Goal: Consume media (video, audio)

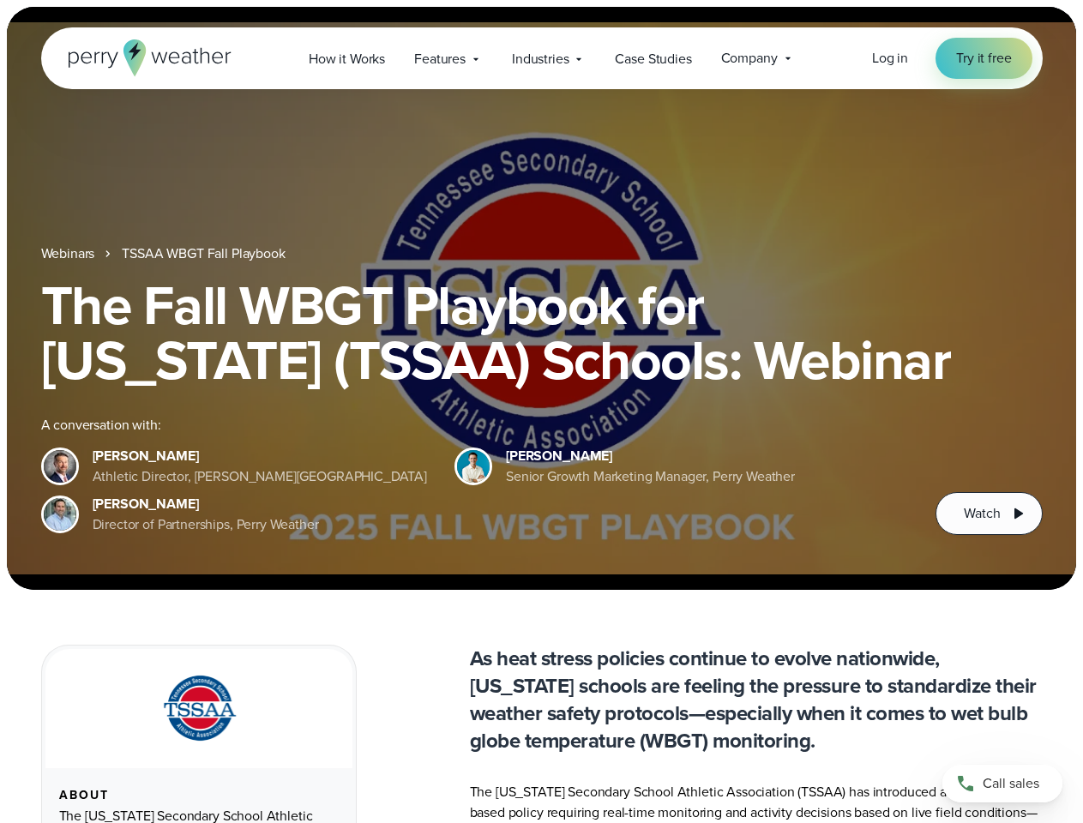
click at [541, 412] on div "The Fall WBGT Playbook for [US_STATE] (TSSAA) Schools: Webinar A conversation w…" at bounding box center [542, 406] width 1002 height 257
click at [541, 58] on span "Industries" at bounding box center [540, 59] width 57 height 21
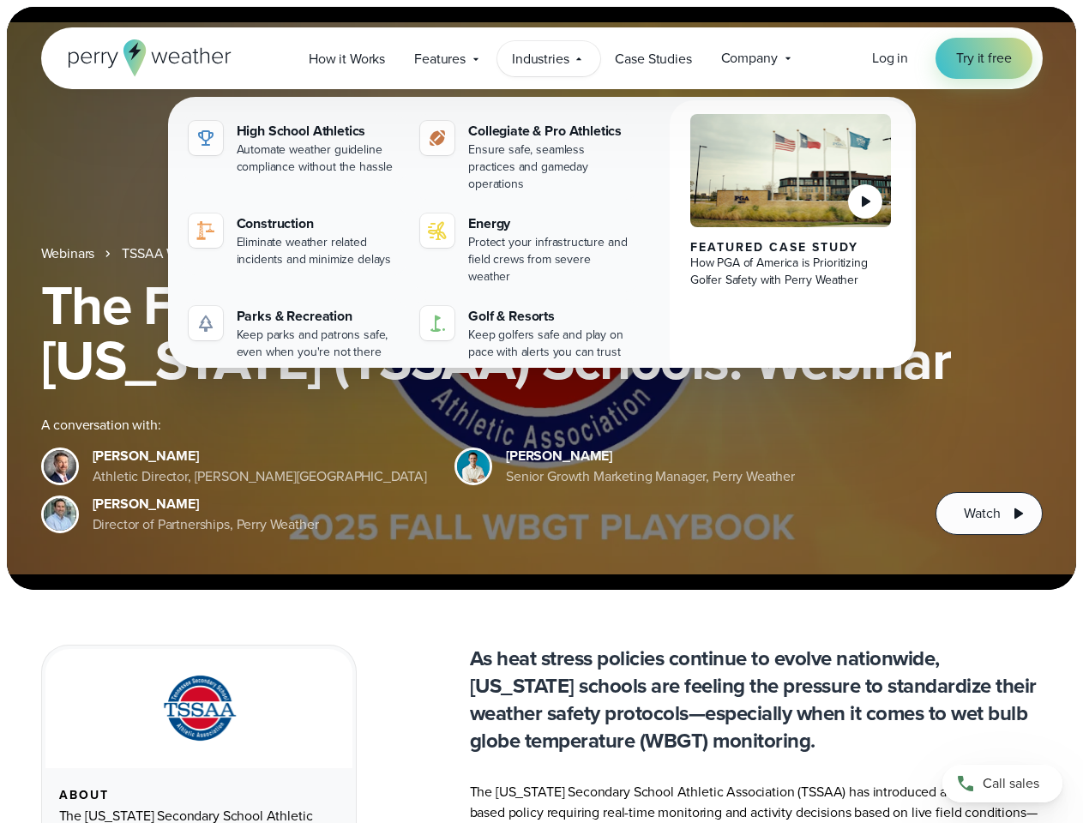
click at [541, 298] on h1 "The Fall WBGT Playbook for [US_STATE] (TSSAA) Schools: Webinar" at bounding box center [542, 333] width 1002 height 110
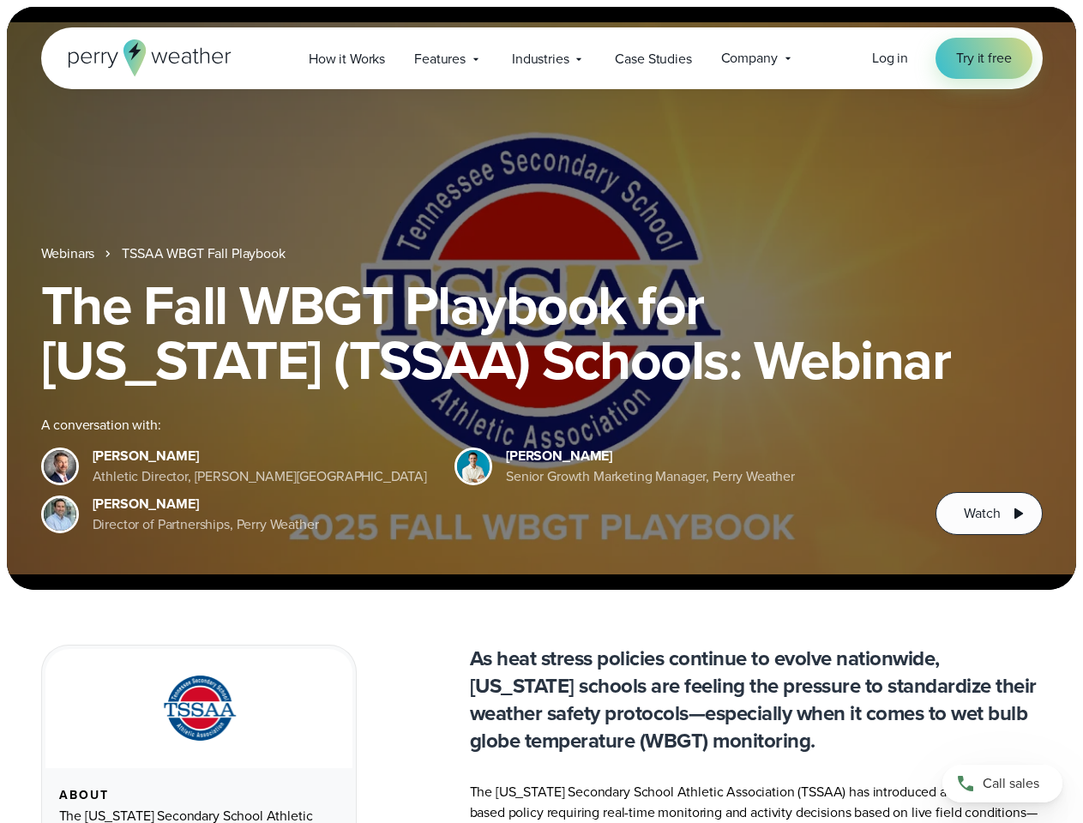
click at [205, 254] on link "TSSAA WBGT Fall Playbook" at bounding box center [203, 254] width 163 height 21
click at [989, 514] on span "Watch" at bounding box center [982, 513] width 36 height 21
